Goal: Complete application form

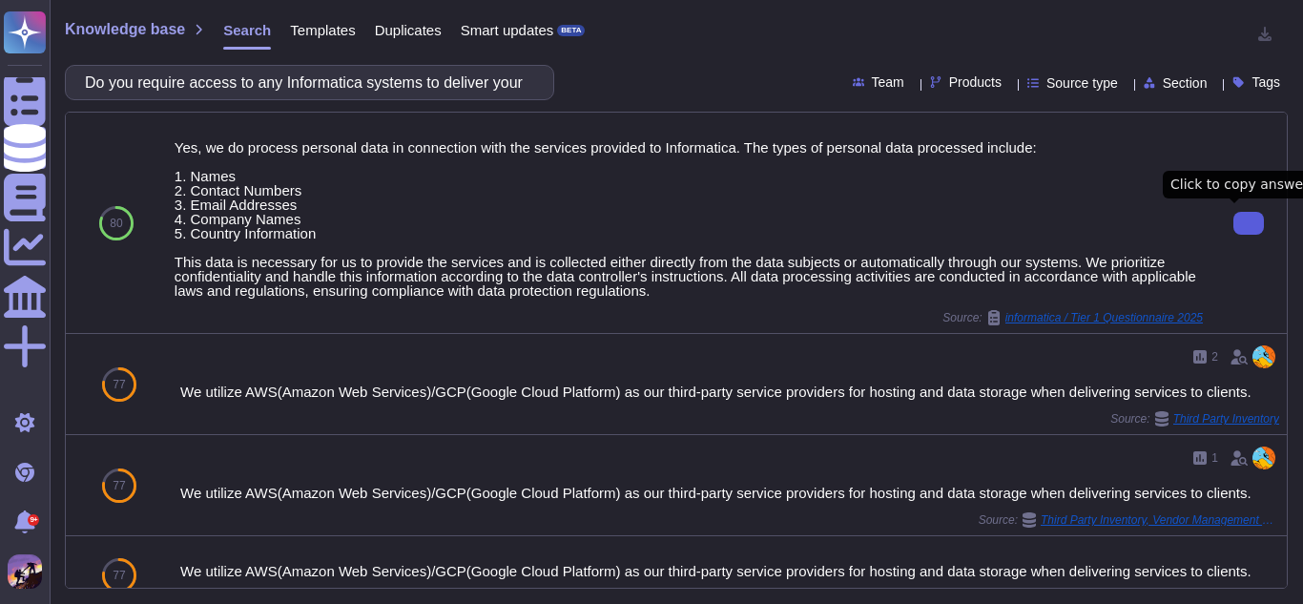
click at [1233, 225] on button at bounding box center [1248, 223] width 31 height 23
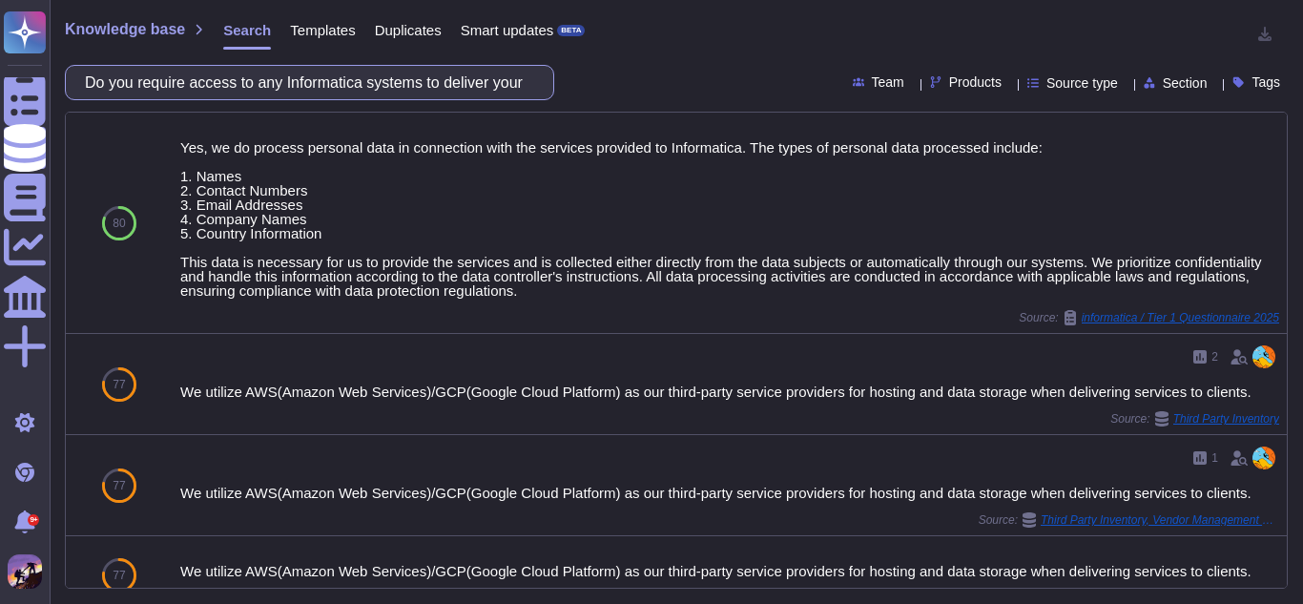
click at [382, 92] on input "Do you require access to any Informatica systems to deliver your services? If y…" at bounding box center [304, 82] width 459 height 33
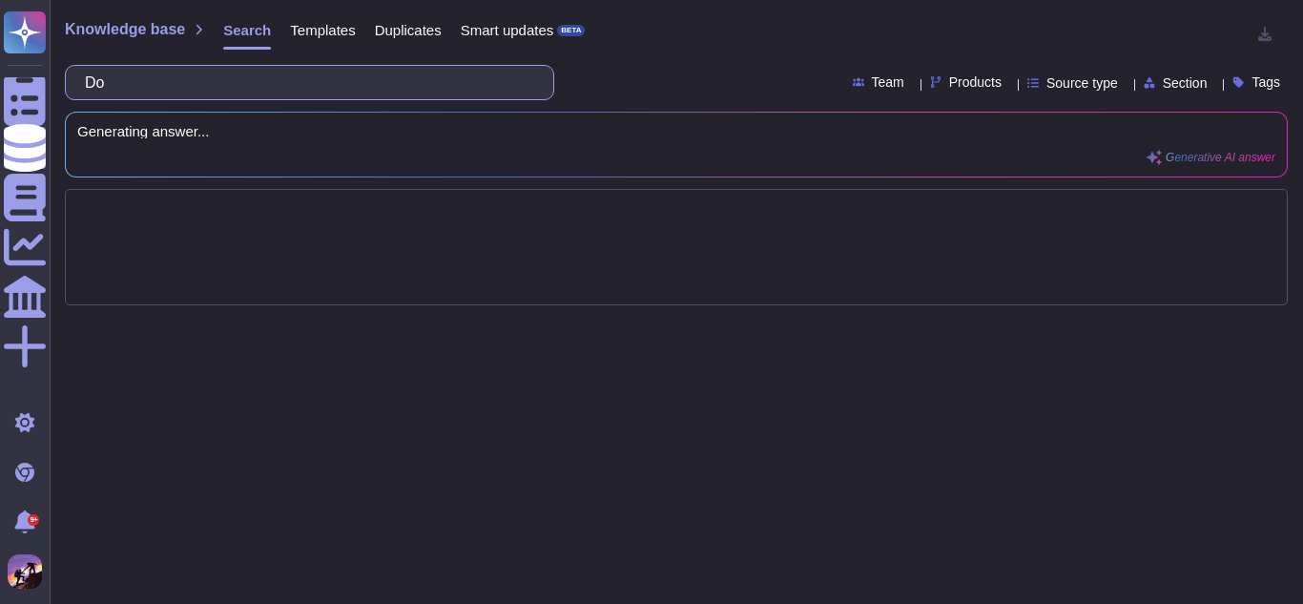
type input "Do"
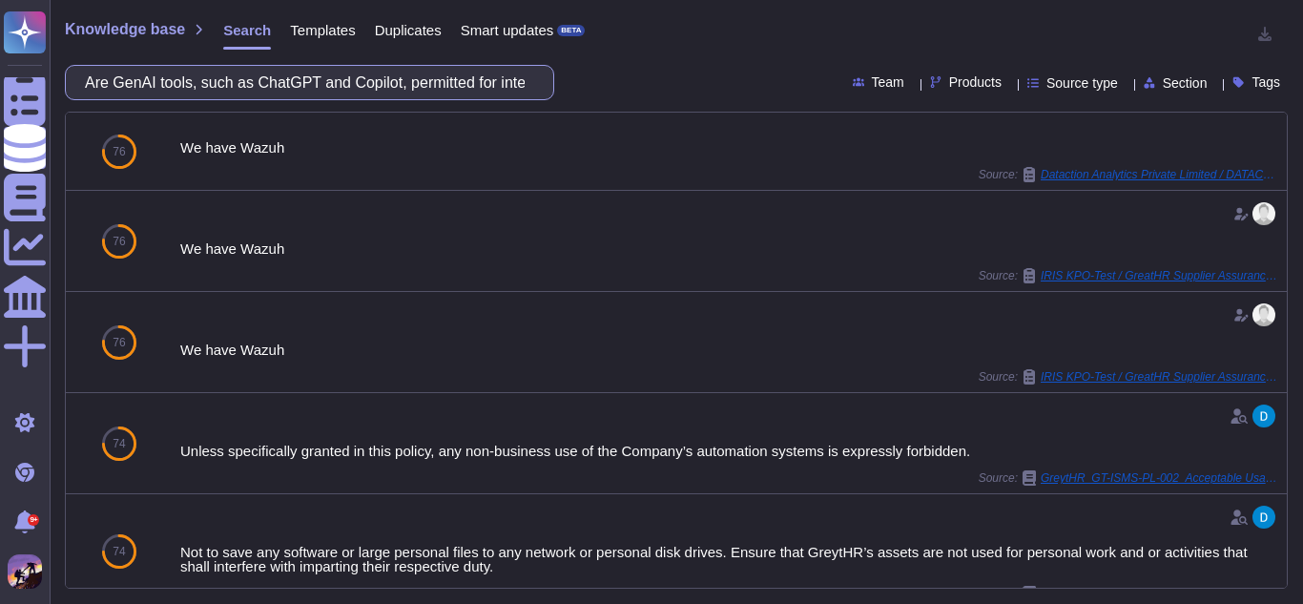
click at [509, 82] on input "Are GenAI tools, such as ChatGPT and Copilot, permitted for internal use? Are t…" at bounding box center [304, 82] width 459 height 33
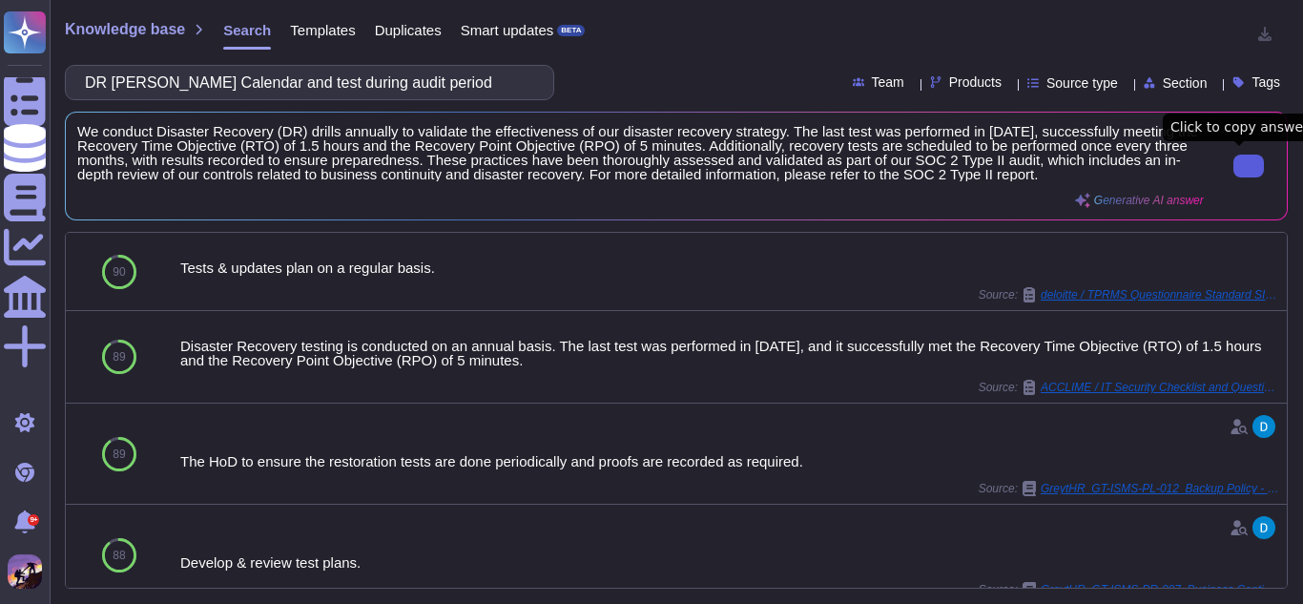
click at [1233, 169] on button at bounding box center [1248, 165] width 31 height 23
click at [454, 79] on input "DR [PERSON_NAME] Calendar and test during audit period" at bounding box center [304, 82] width 459 height 33
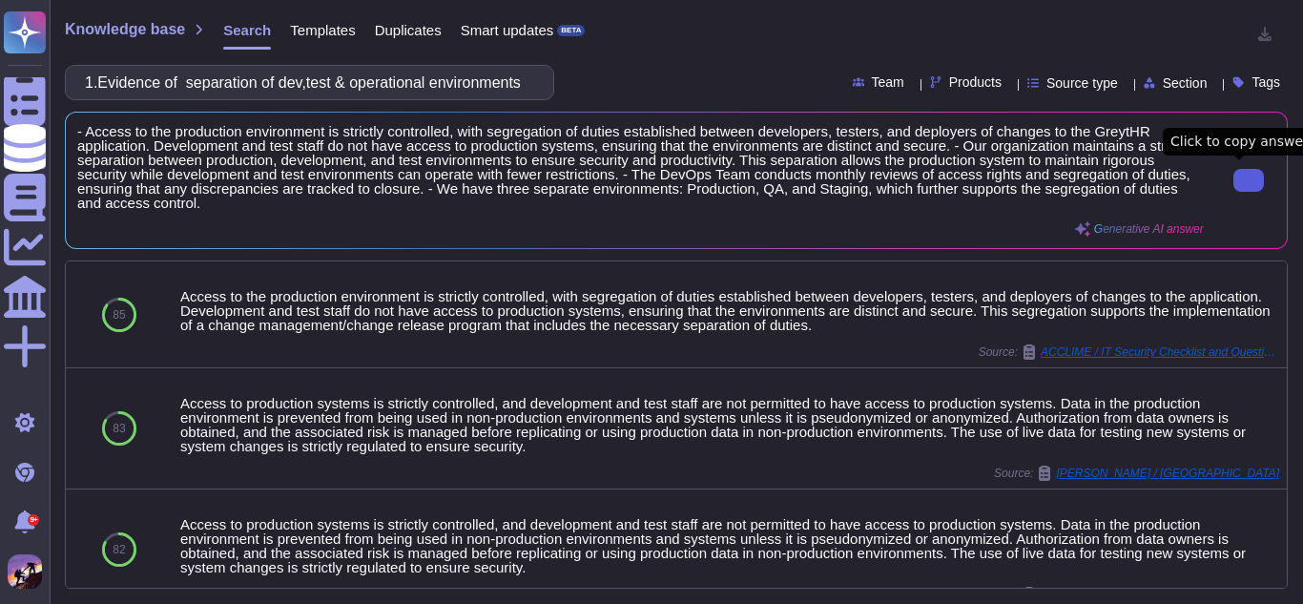
click at [1248, 180] on icon at bounding box center [1248, 180] width 0 height 0
click at [509, 84] on input "1.Evidence of separation of dev,test & operational environments related to busi…" at bounding box center [304, 82] width 459 height 33
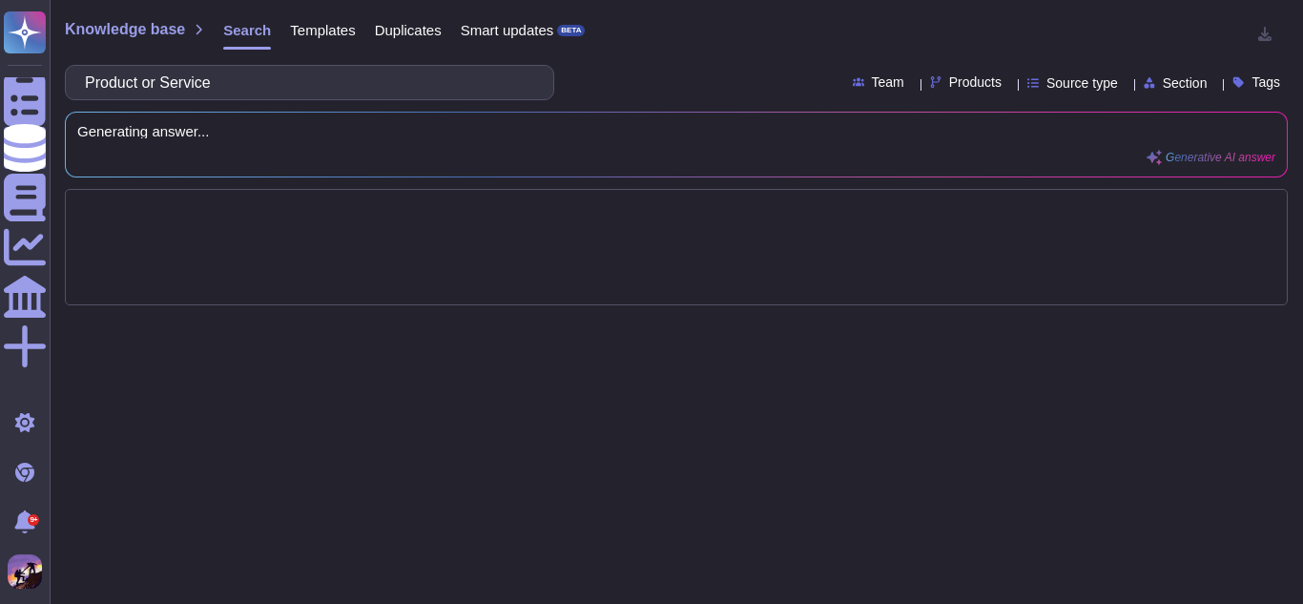
type input "Product or Service"
